Goal: Information Seeking & Learning: Learn about a topic

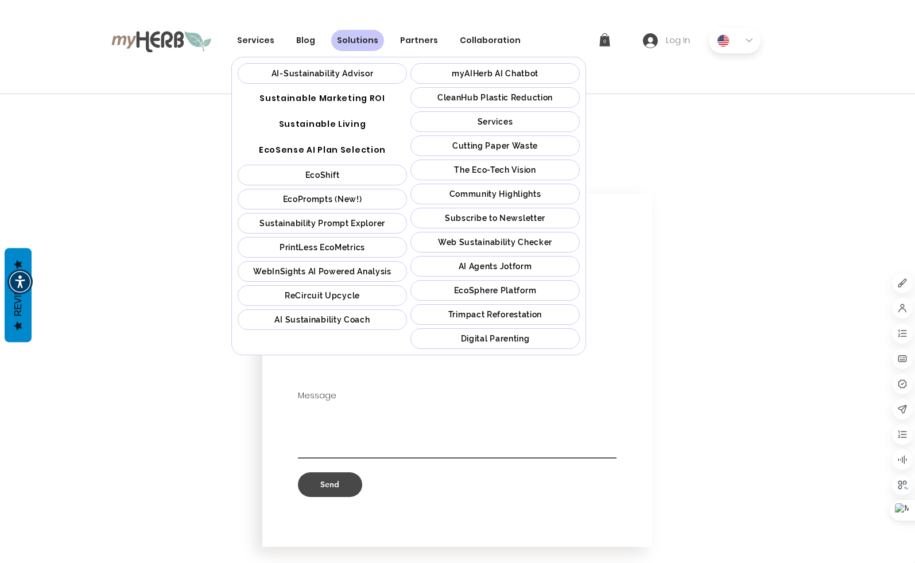
click at [504, 268] on span "AI Agents Jotform" at bounding box center [495, 266] width 73 height 9
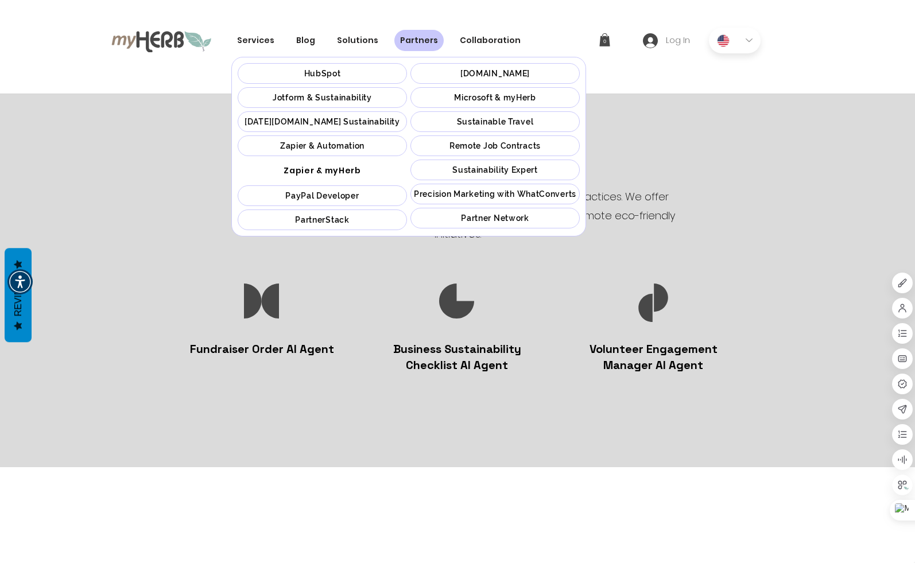
click at [503, 199] on span "Precision Marketing with WhatConverts" at bounding box center [495, 193] width 162 height 9
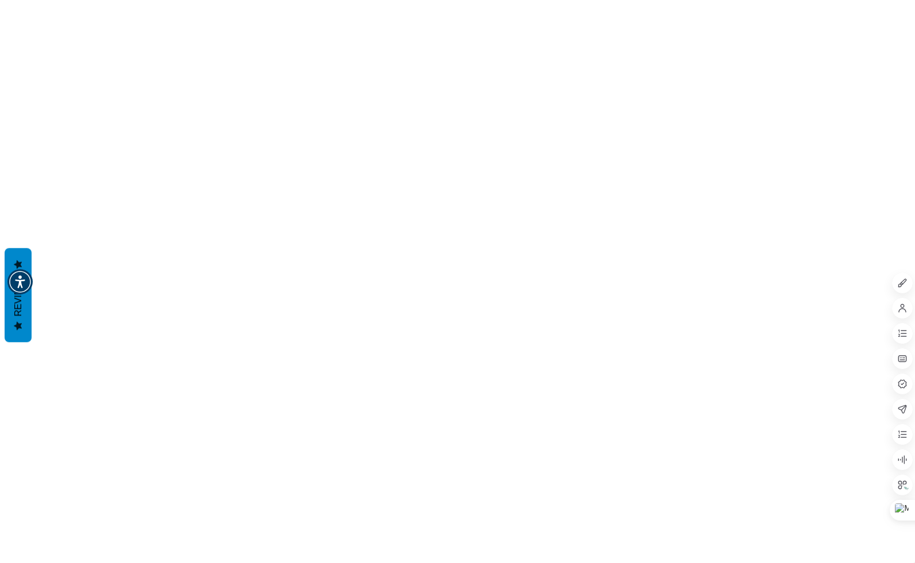
scroll to position [2251, 0]
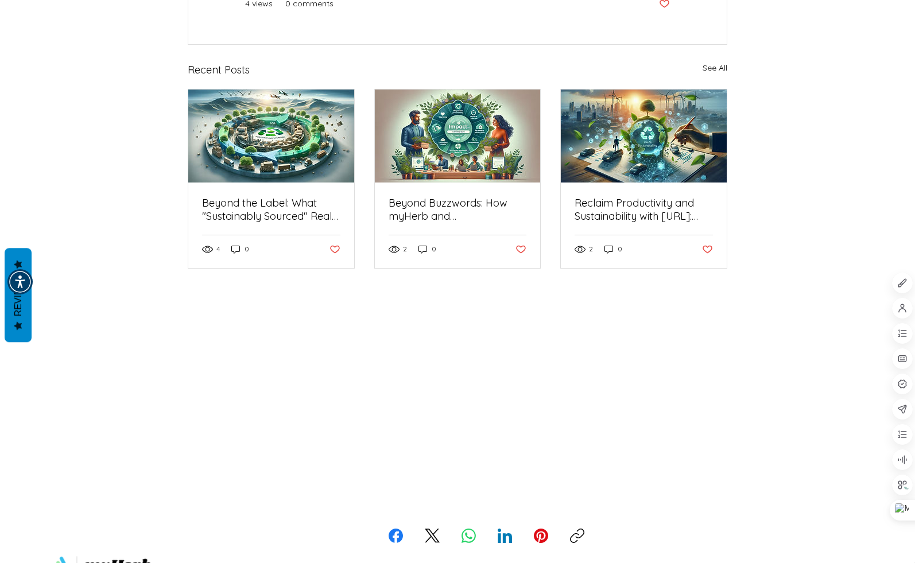
scroll to position [803, 0]
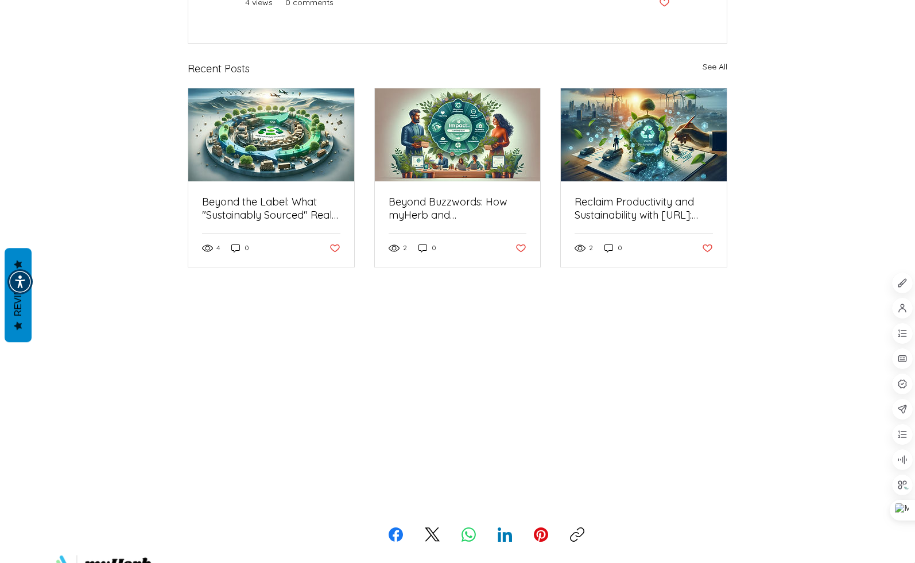
click at [307, 181] on img "main content" at bounding box center [271, 134] width 166 height 93
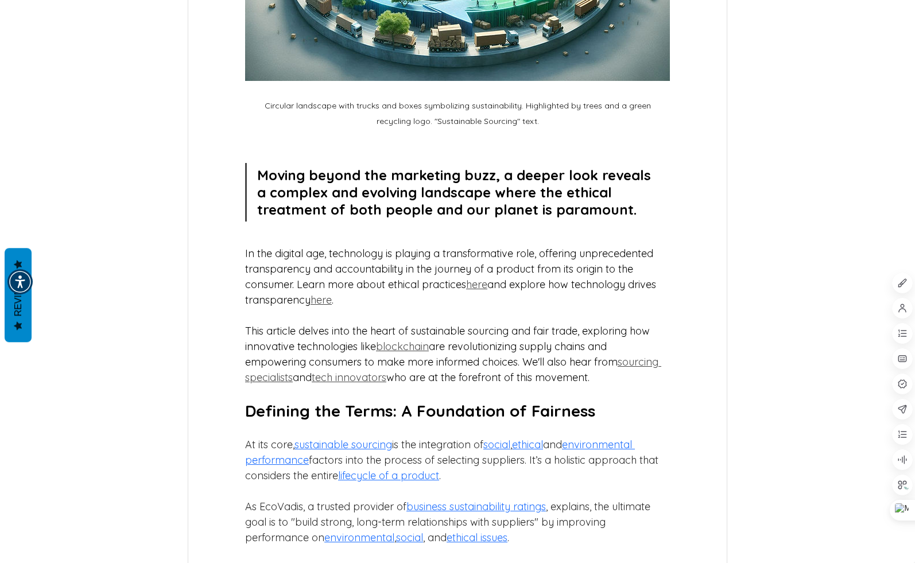
scroll to position [689, 0]
